Goal: Task Accomplishment & Management: Manage account settings

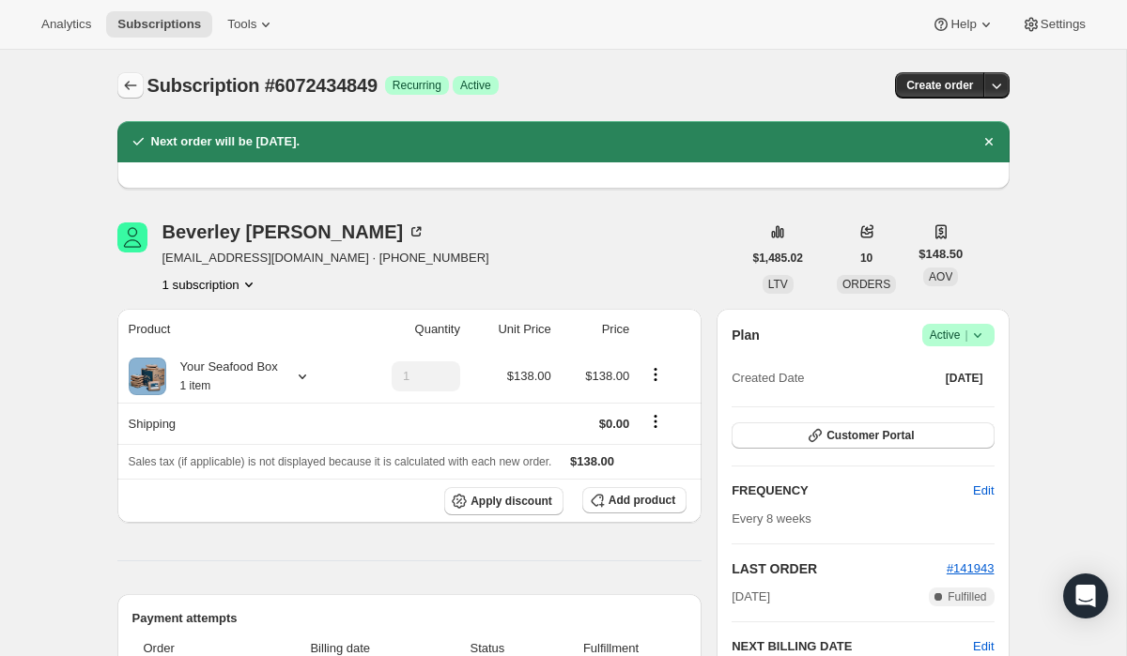
click at [123, 94] on icon "Subscriptions" at bounding box center [130, 85] width 19 height 19
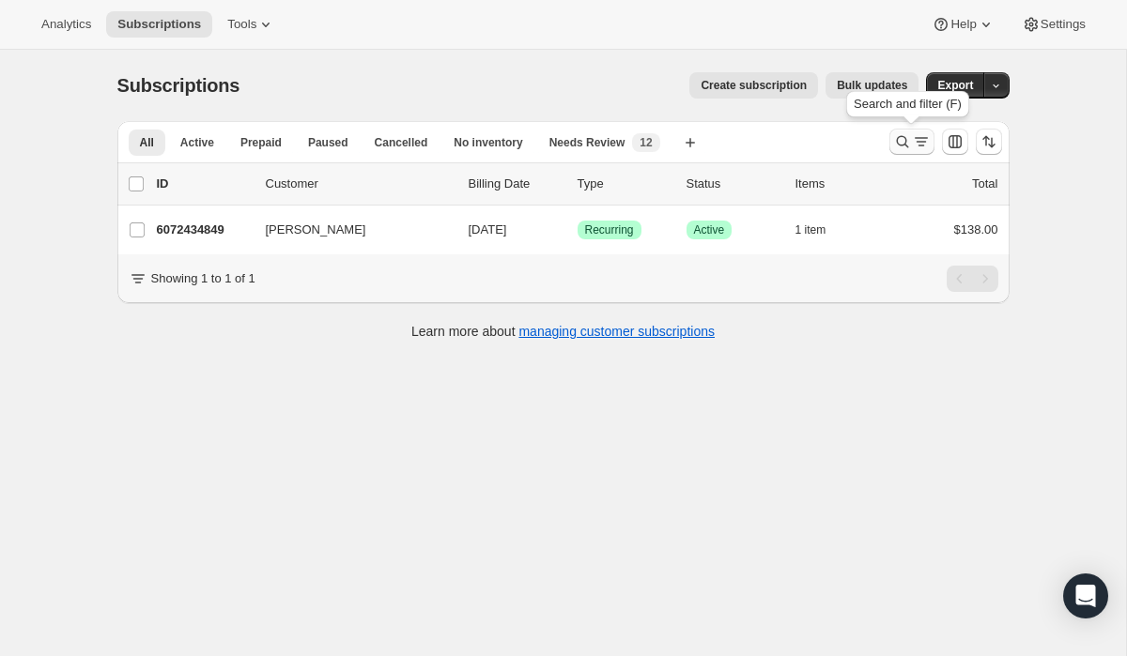
click at [893, 148] on icon "Search and filter results" at bounding box center [902, 141] width 19 height 19
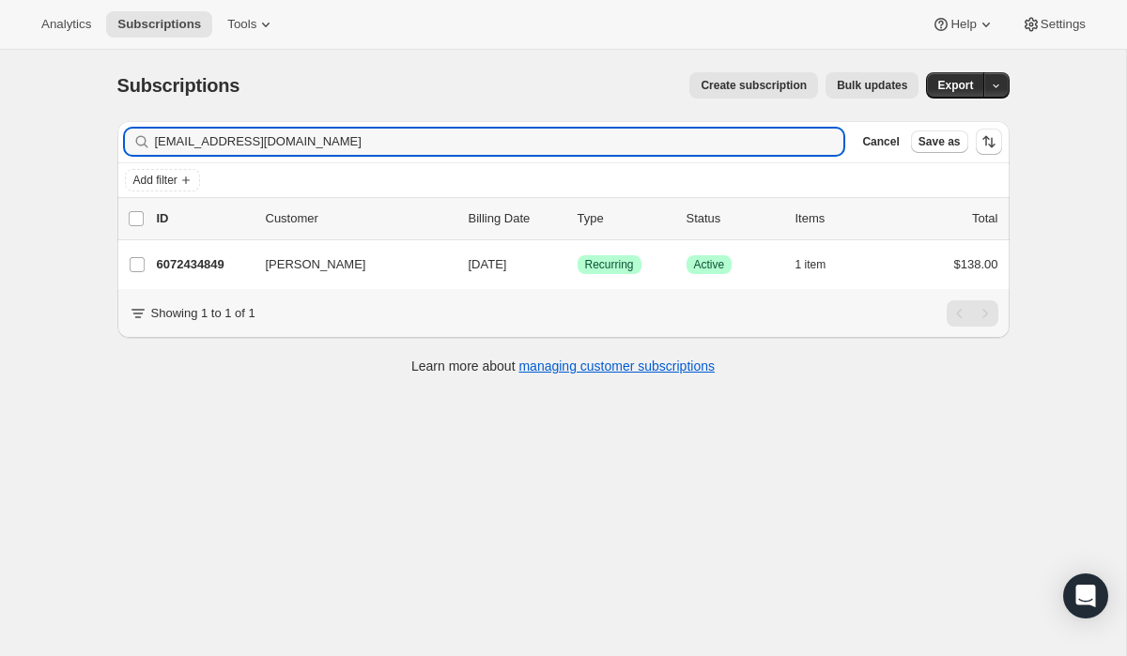
drag, startPoint x: 313, startPoint y: 147, endPoint x: 23, endPoint y: 143, distance: 290.2
click at [23, 143] on div "Subscriptions. This page is ready Subscriptions Create subscription Bulk update…" at bounding box center [563, 378] width 1126 height 656
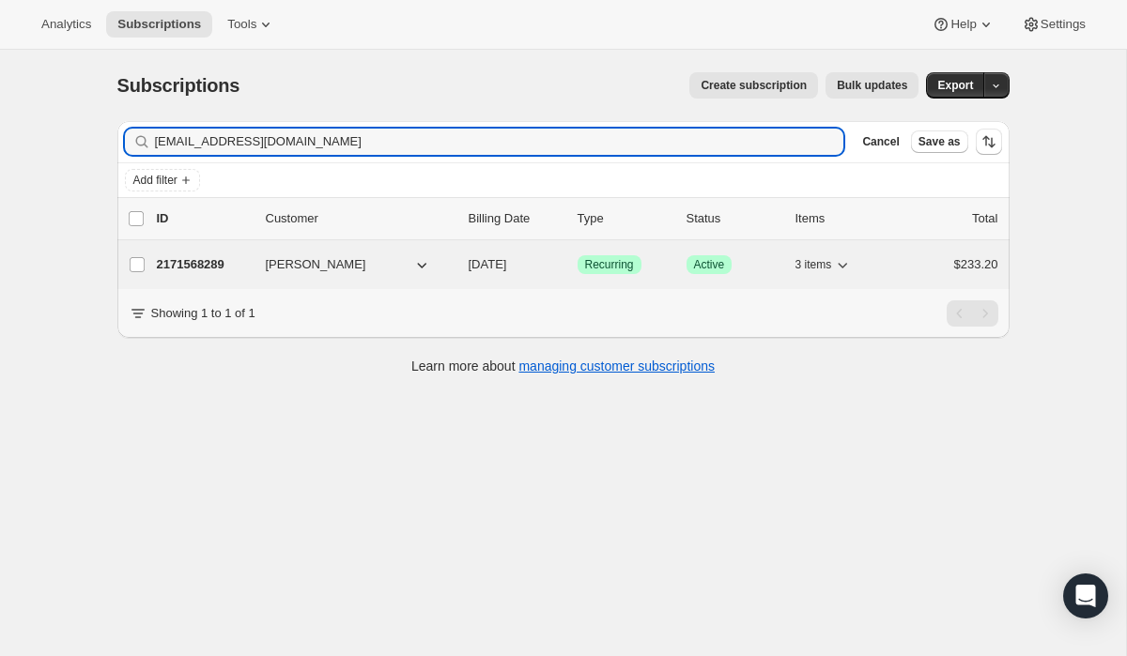
type input "[EMAIL_ADDRESS][DOMAIN_NAME]"
click at [618, 266] on span "Recurring" at bounding box center [609, 264] width 49 height 15
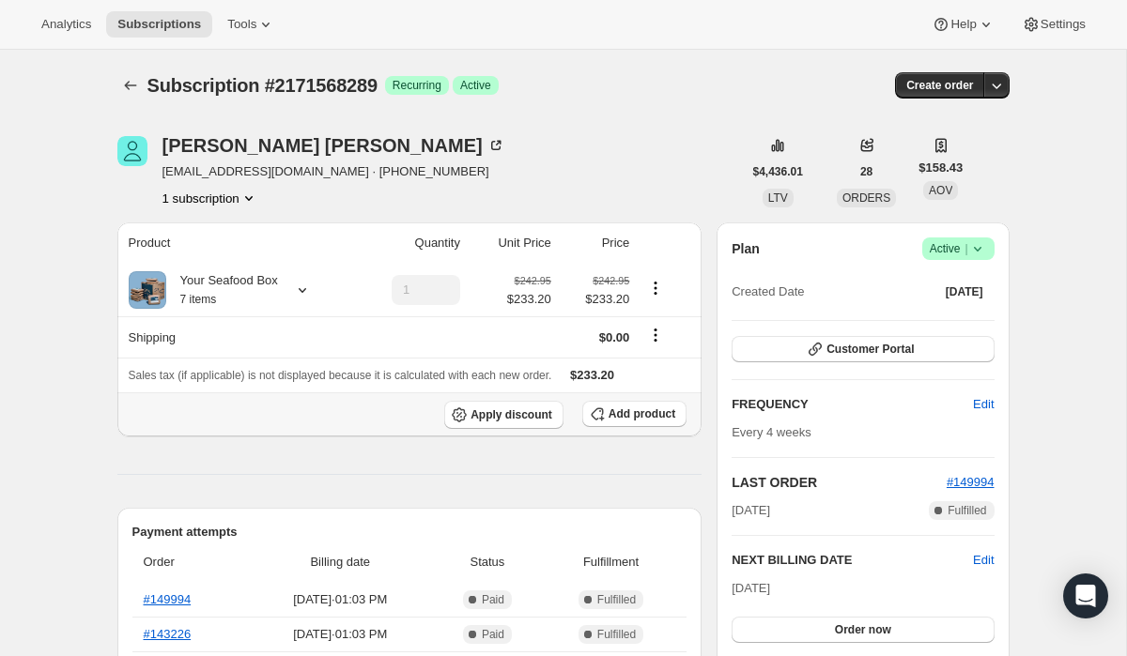
click at [625, 400] on th "Apply discount Add product" at bounding box center [409, 414] width 585 height 44
click at [617, 408] on span "Add product" at bounding box center [641, 414] width 67 height 15
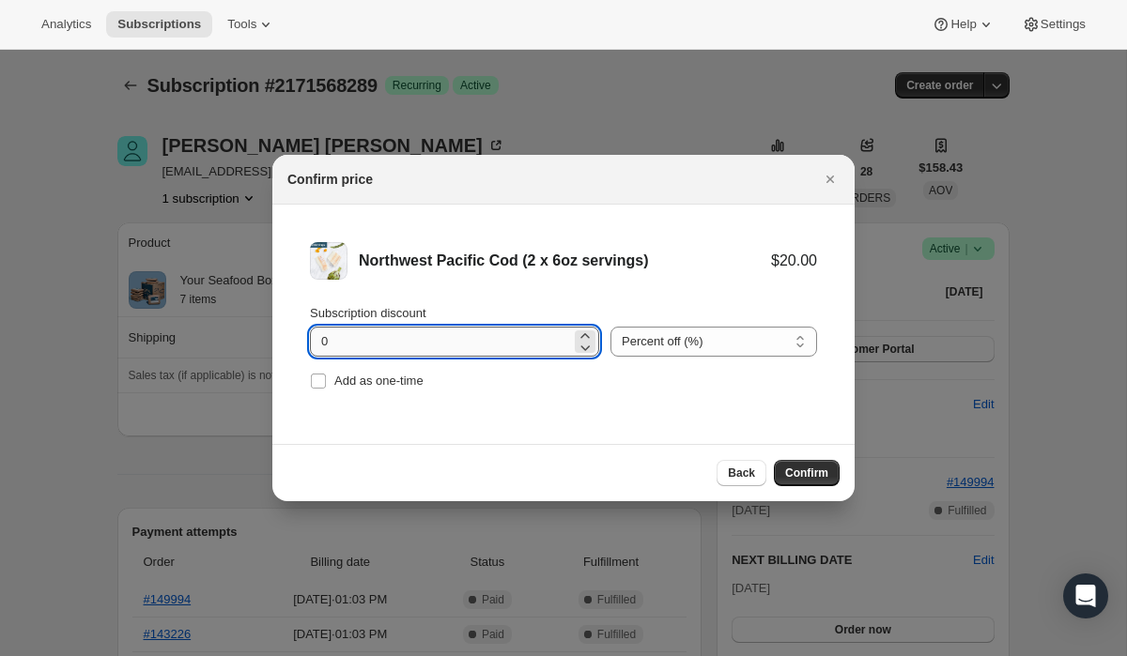
click at [421, 335] on input "0" at bounding box center [440, 342] width 261 height 30
type input "100"
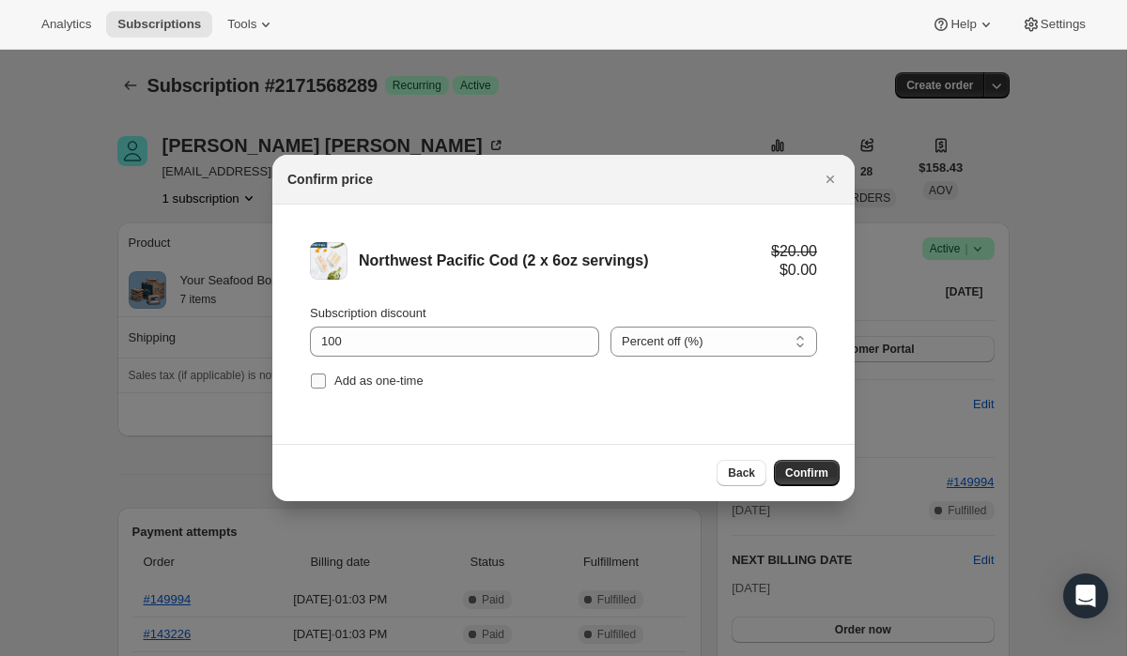
click at [373, 387] on span "Add as one-time" at bounding box center [378, 381] width 89 height 14
click at [326, 387] on input "Add as one-time" at bounding box center [318, 381] width 15 height 15
checkbox input "true"
click at [805, 485] on button "Confirm" at bounding box center [807, 473] width 66 height 26
